Goal: Information Seeking & Learning: Learn about a topic

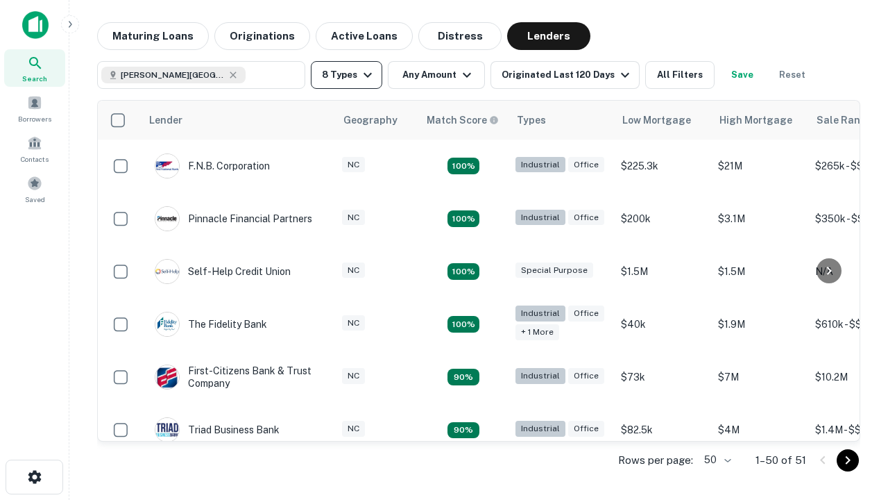
click at [346, 75] on button "8 Types" at bounding box center [346, 75] width 71 height 28
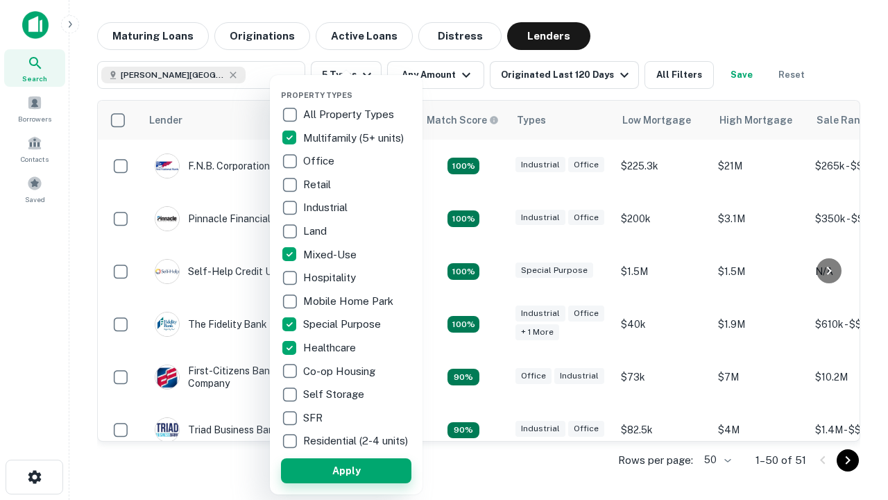
click at [346, 470] on button "Apply" at bounding box center [346, 470] width 130 height 25
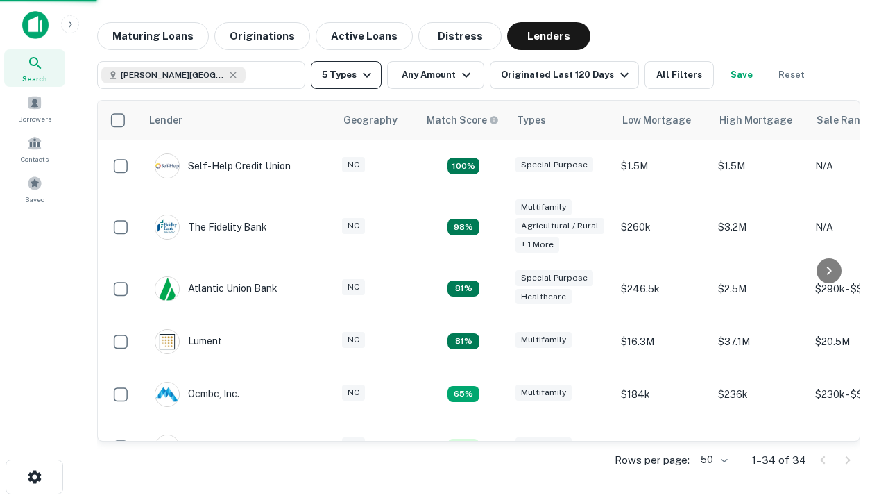
click at [346, 75] on button "5 Types" at bounding box center [346, 75] width 71 height 28
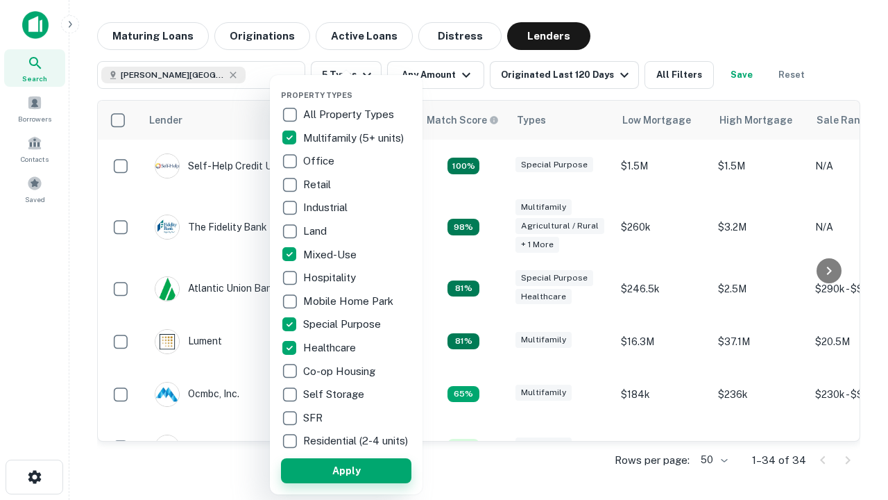
click at [371, 470] on button "Apply" at bounding box center [346, 470] width 130 height 25
